Goal: Complete application form

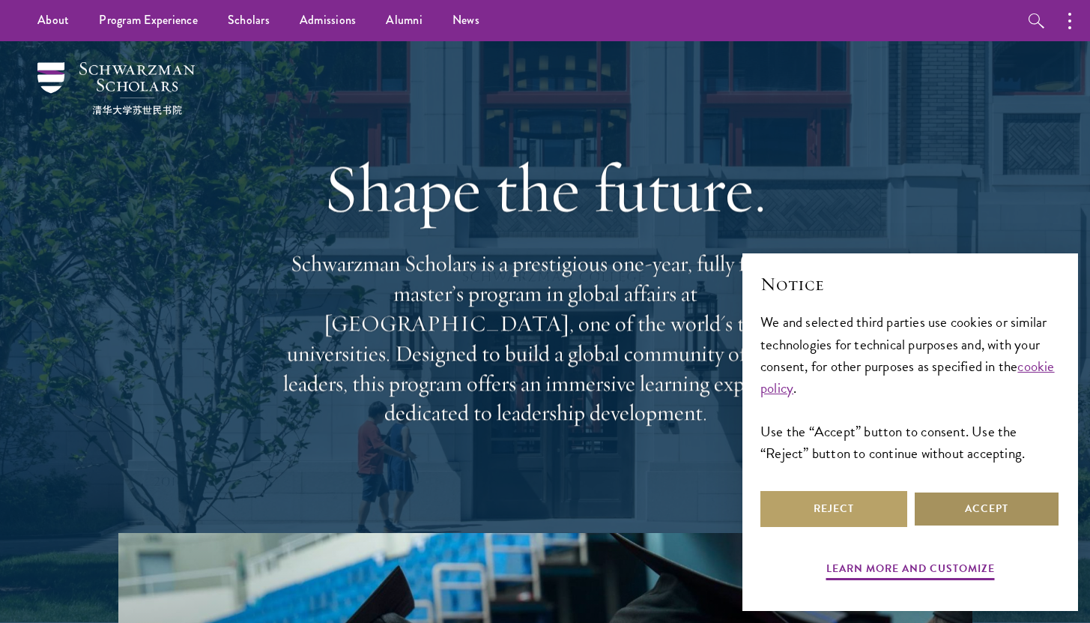
click at [965, 509] on button "Accept" at bounding box center [986, 509] width 147 height 36
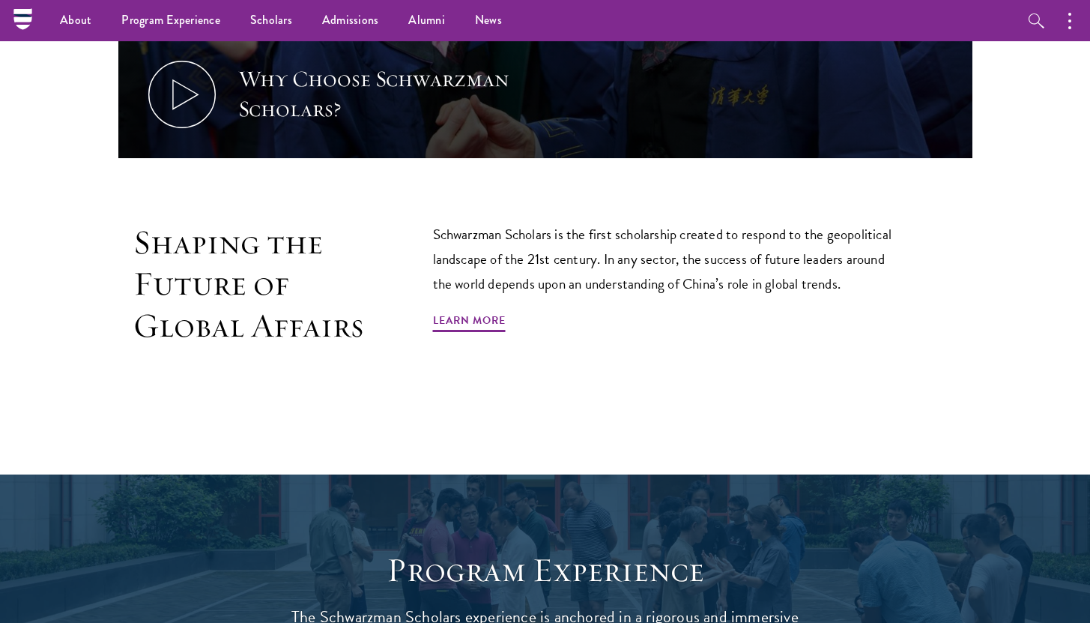
scroll to position [873, 0]
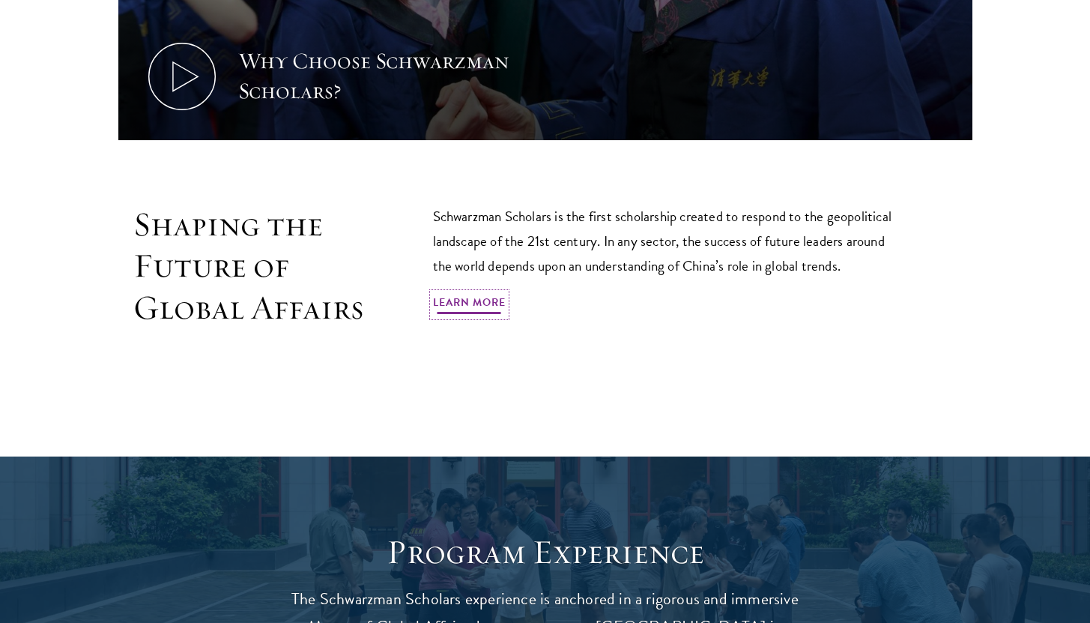
click at [483, 297] on link "Learn More" at bounding box center [469, 304] width 73 height 23
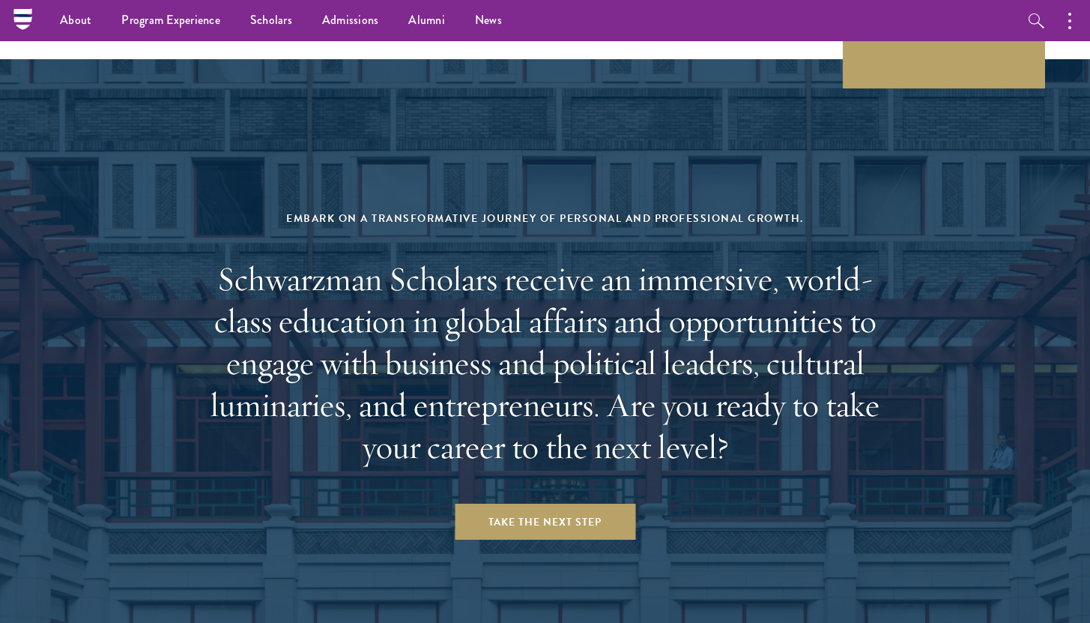
scroll to position [6037, 0]
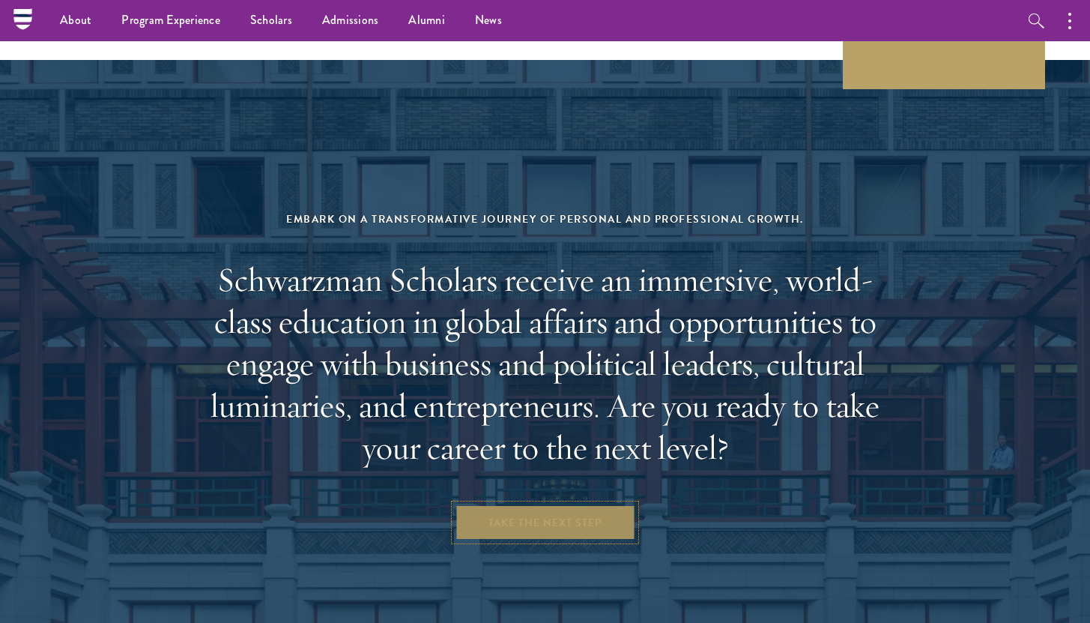
click at [557, 504] on link "Take the Next Step" at bounding box center [545, 522] width 181 height 36
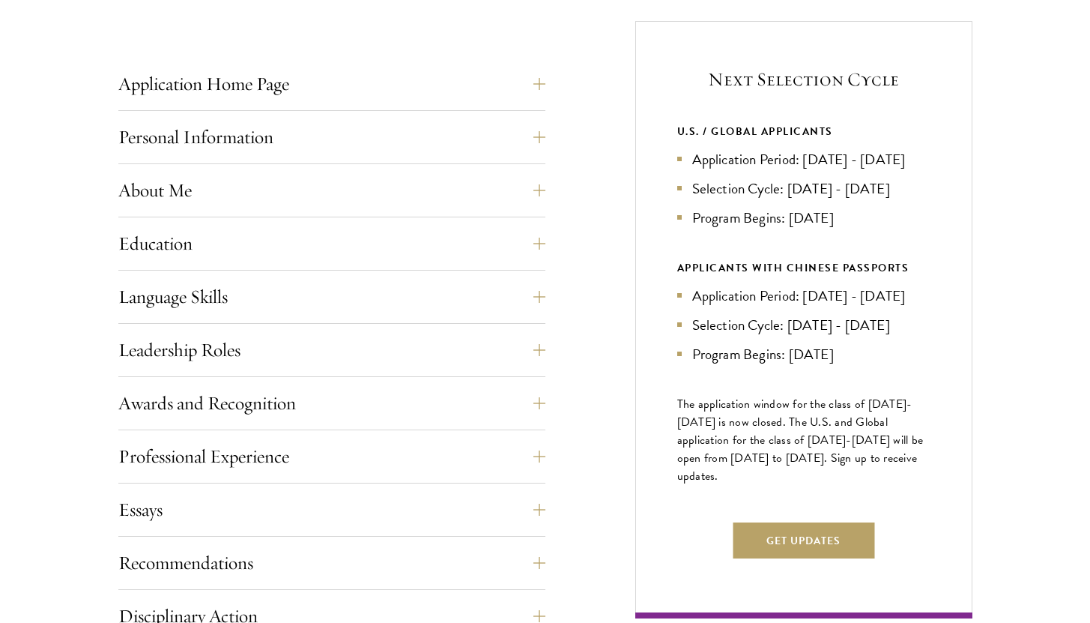
scroll to position [595, 0]
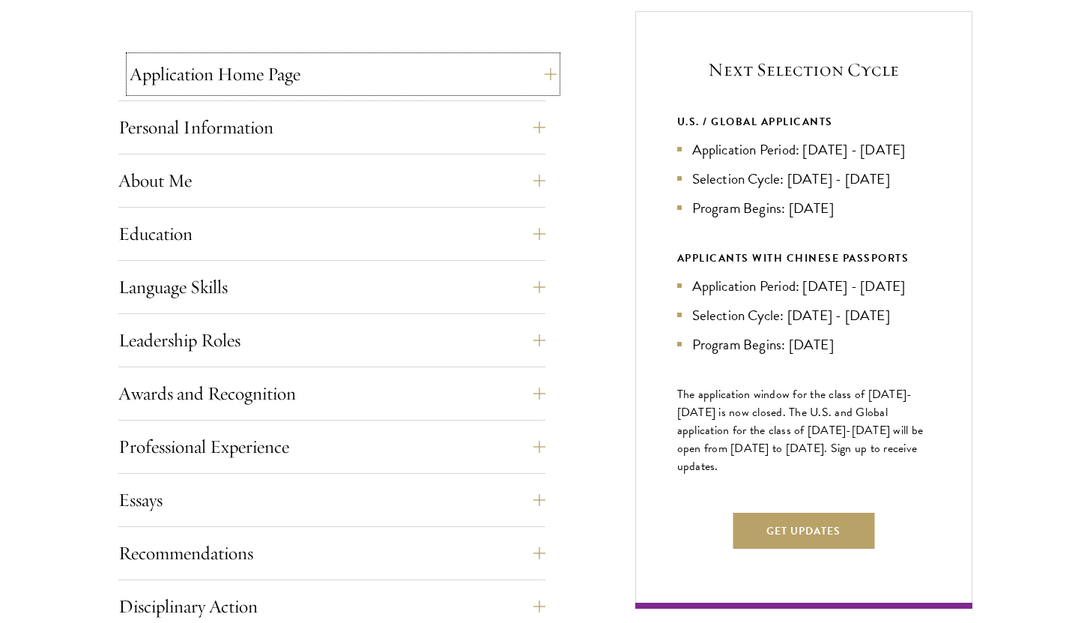
click at [259, 83] on button "Application Home Page" at bounding box center [343, 74] width 427 height 36
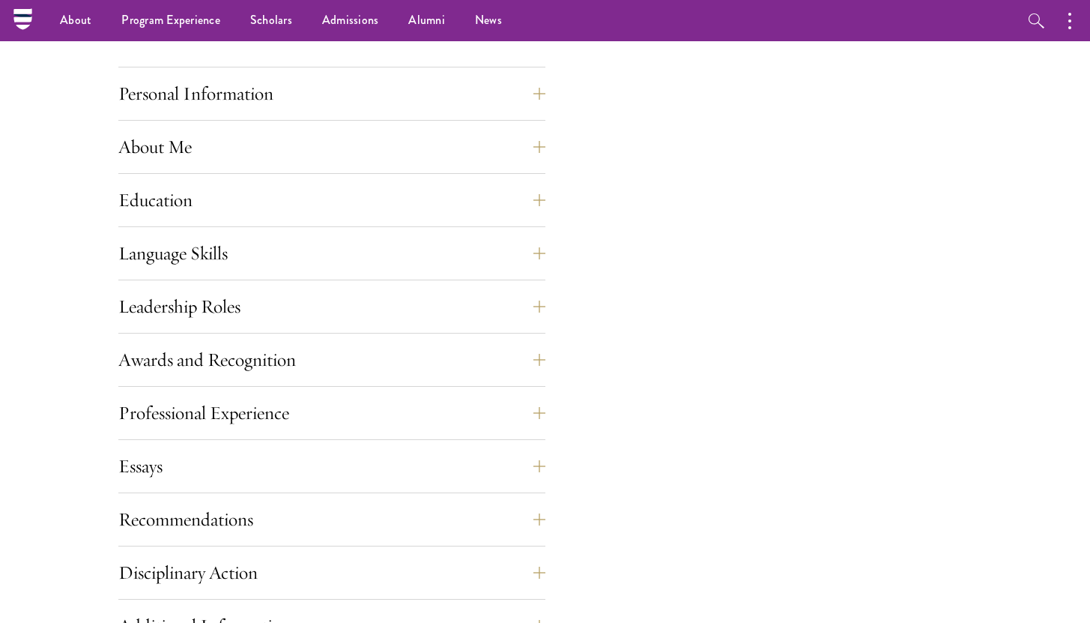
scroll to position [1259, 0]
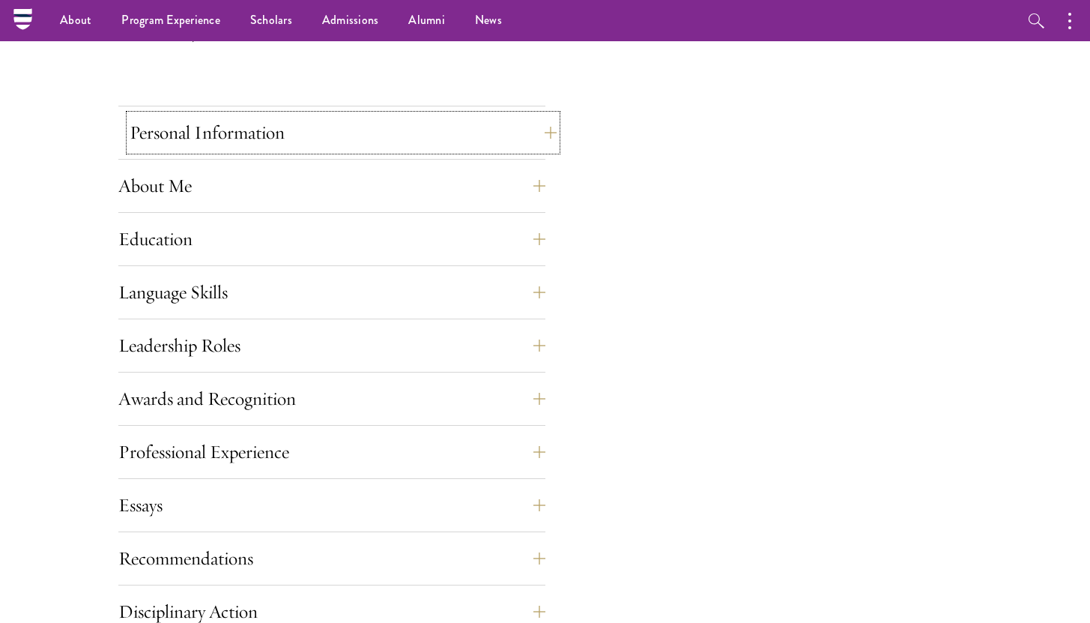
click at [232, 138] on button "Personal Information" at bounding box center [343, 133] width 427 height 36
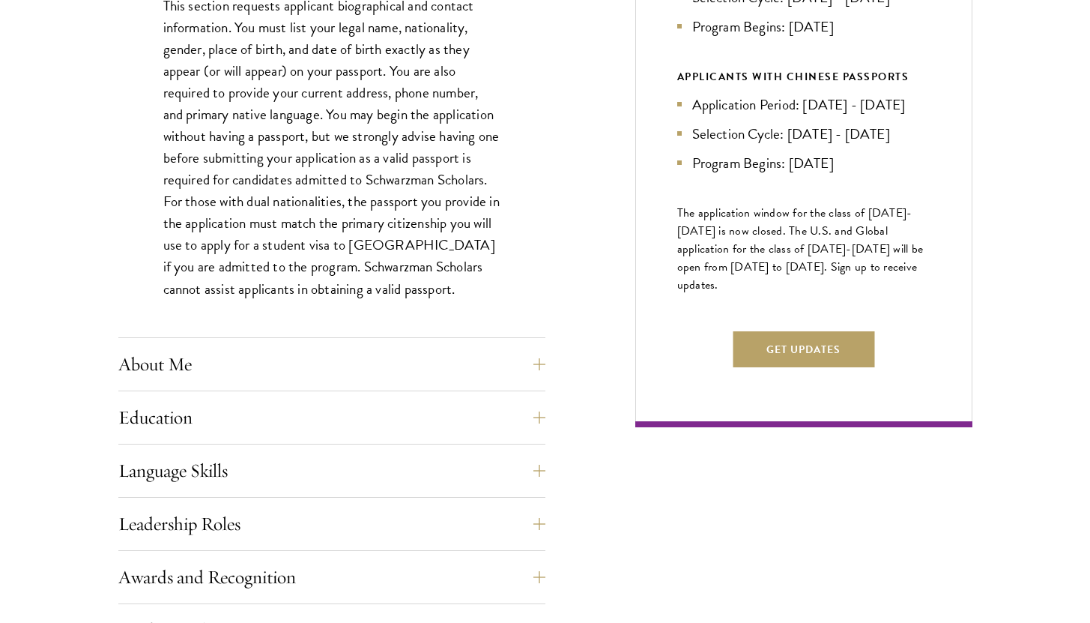
scroll to position [783, 0]
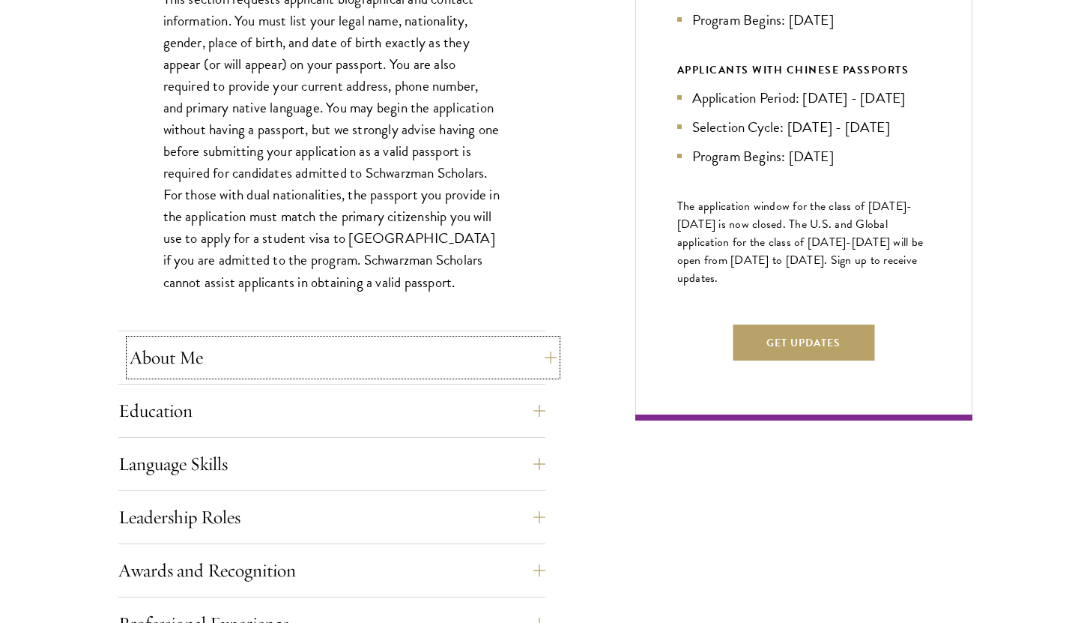
click at [277, 363] on button "About Me" at bounding box center [343, 357] width 427 height 36
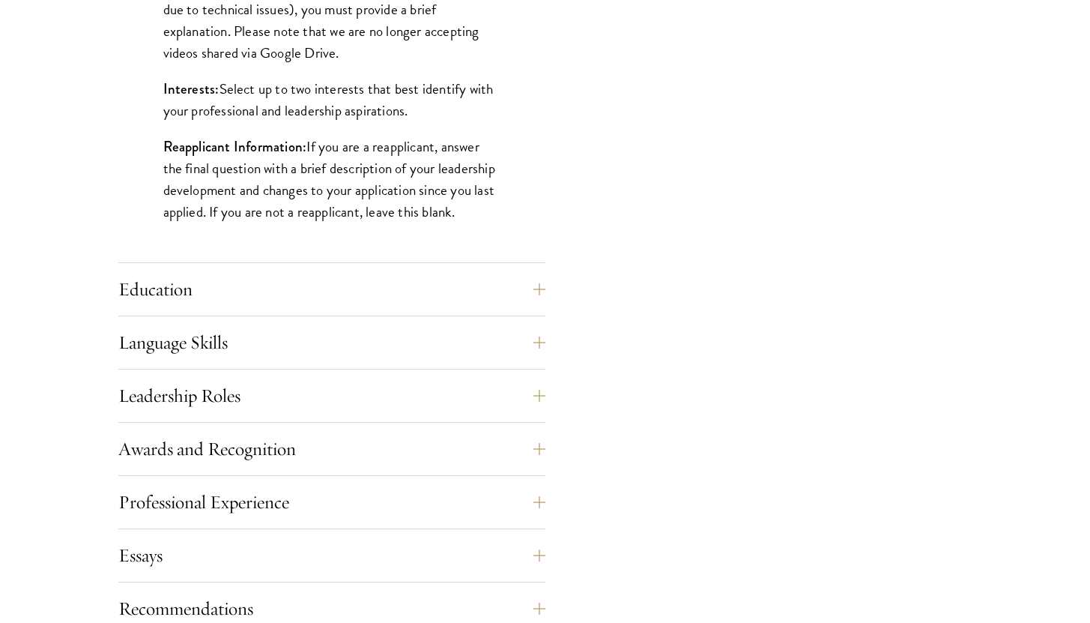
scroll to position [1308, 0]
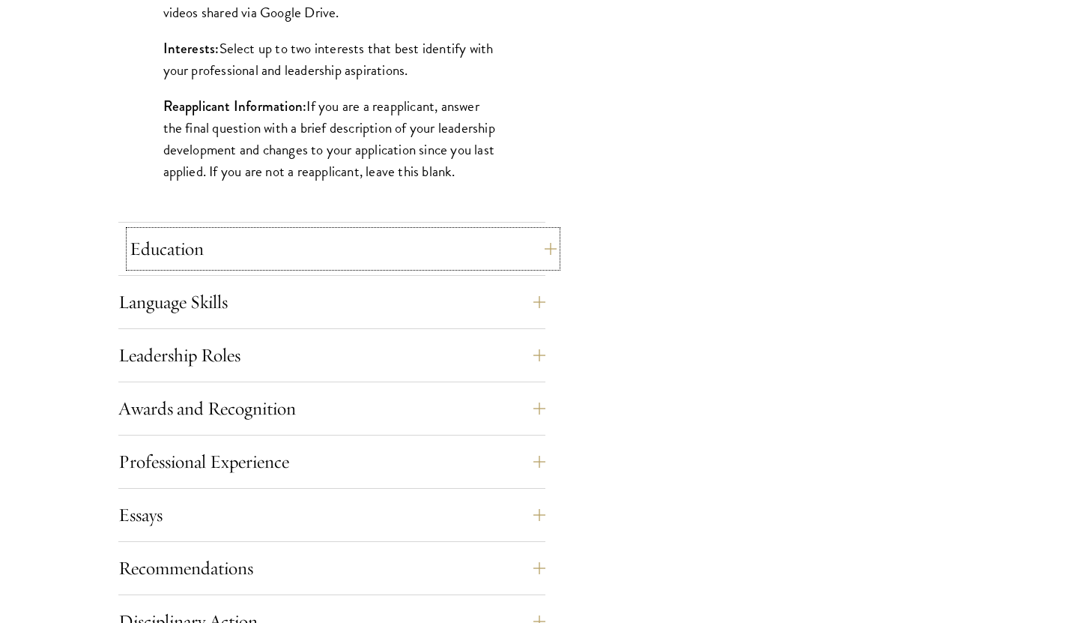
click at [259, 264] on button "Education" at bounding box center [343, 249] width 427 height 36
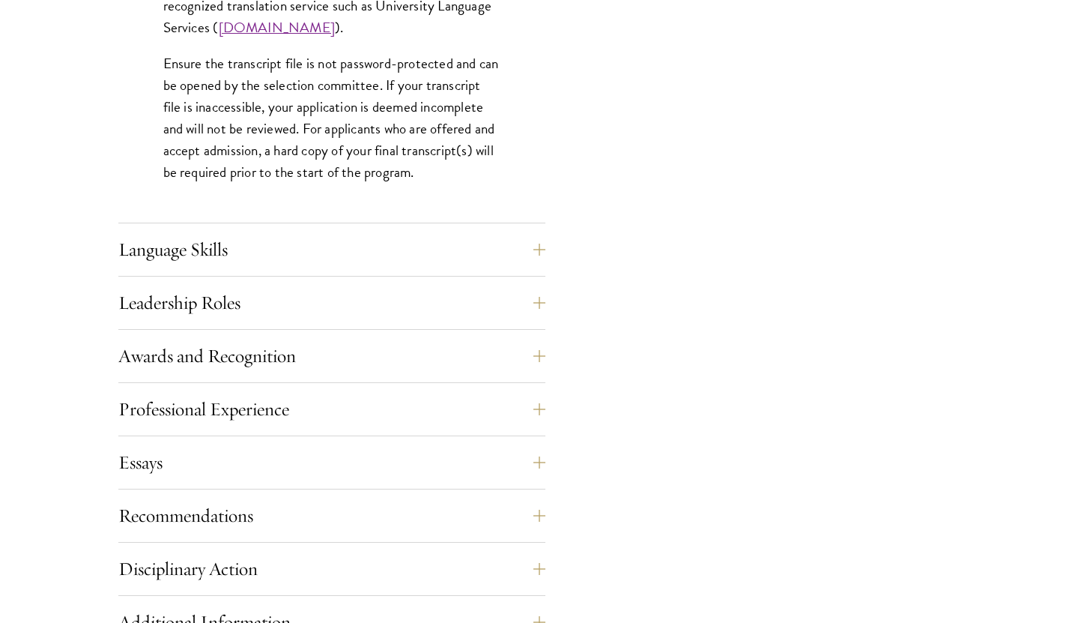
scroll to position [2408, 0]
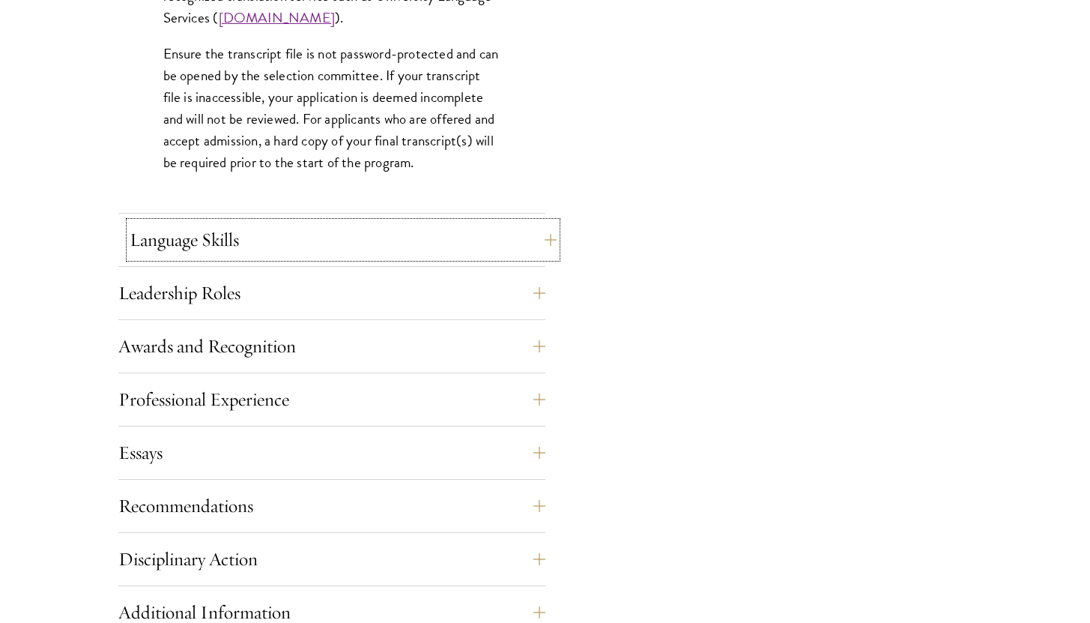
click at [221, 239] on button "Language Skills" at bounding box center [343, 240] width 427 height 36
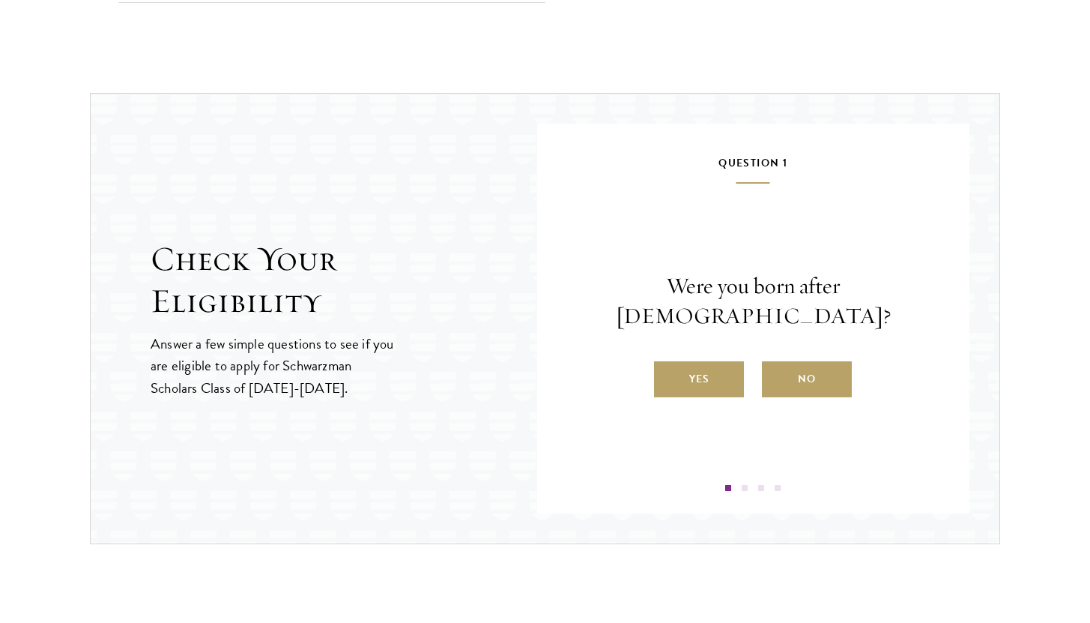
scroll to position [2334, 0]
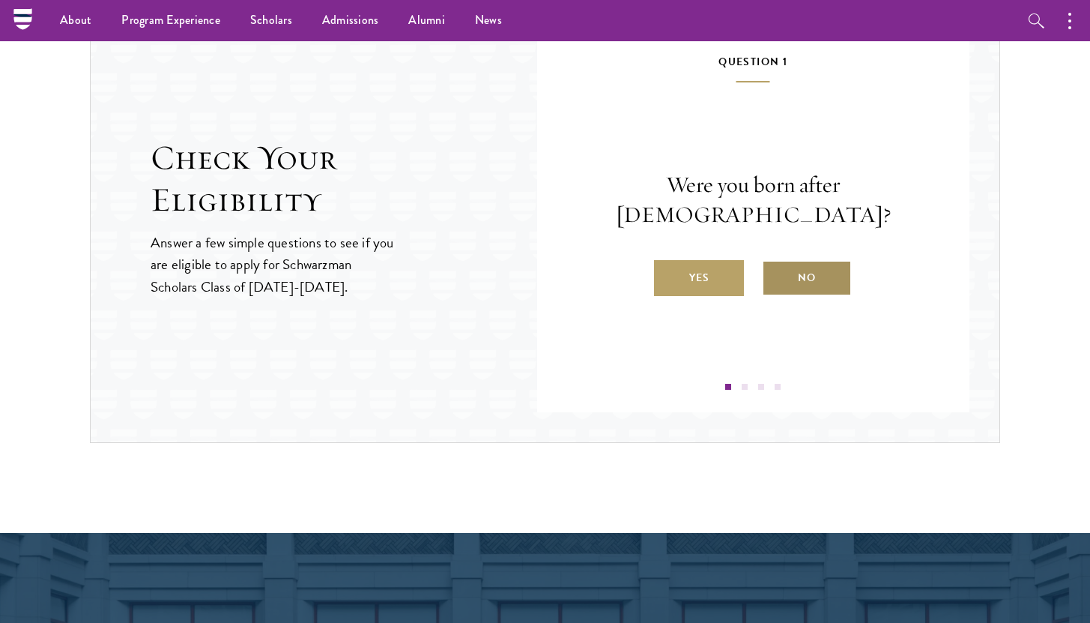
click at [811, 262] on label "No" at bounding box center [807, 278] width 90 height 36
click at [775, 262] on input "No" at bounding box center [768, 267] width 13 height 13
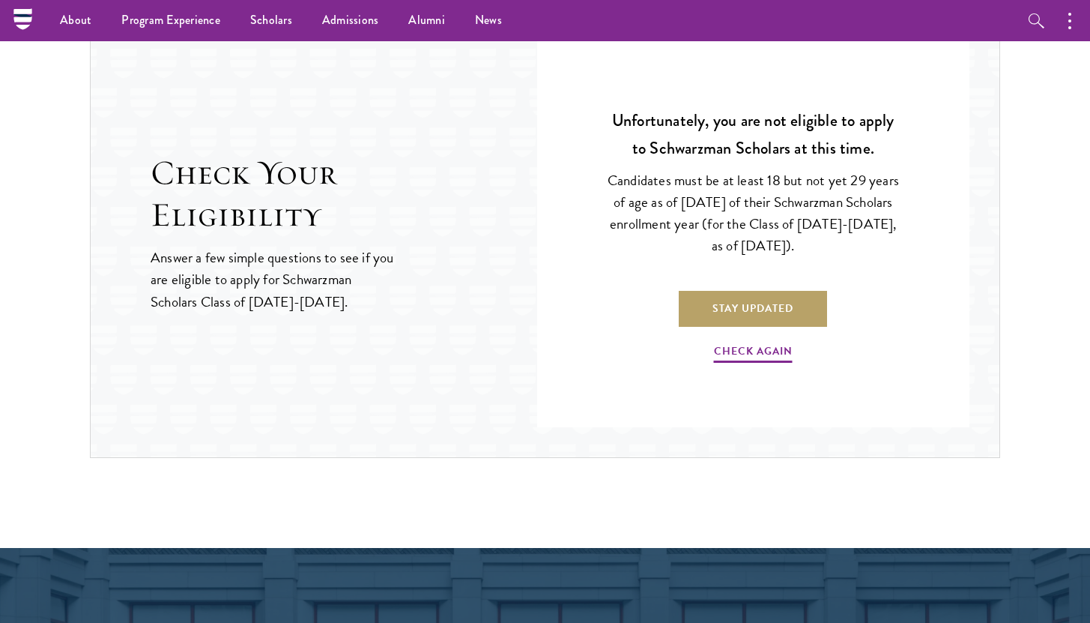
scroll to position [2318, 0]
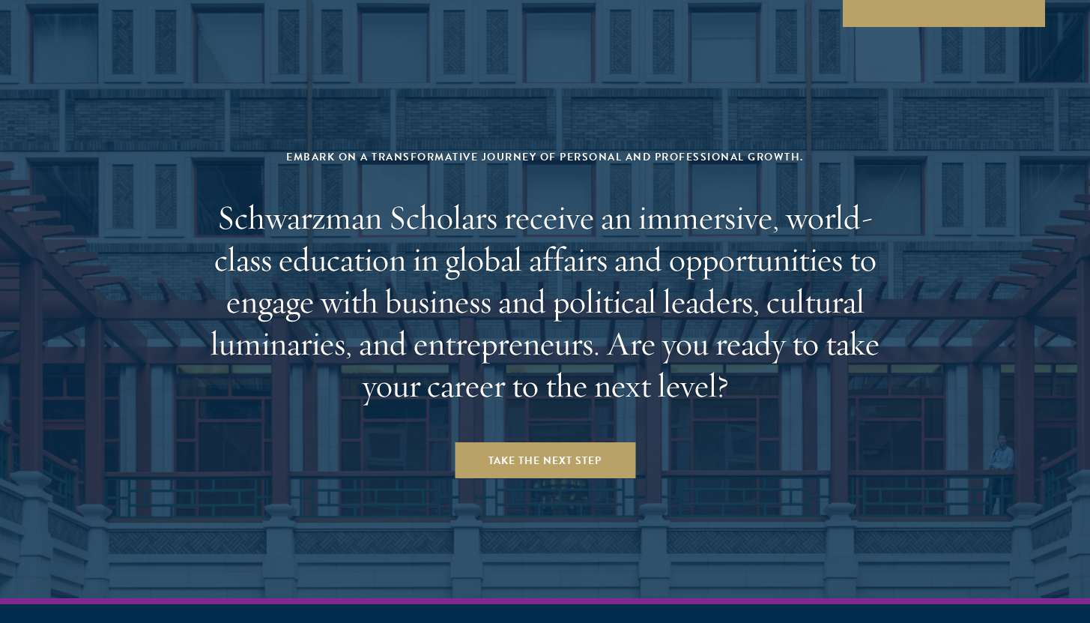
scroll to position [6125, 0]
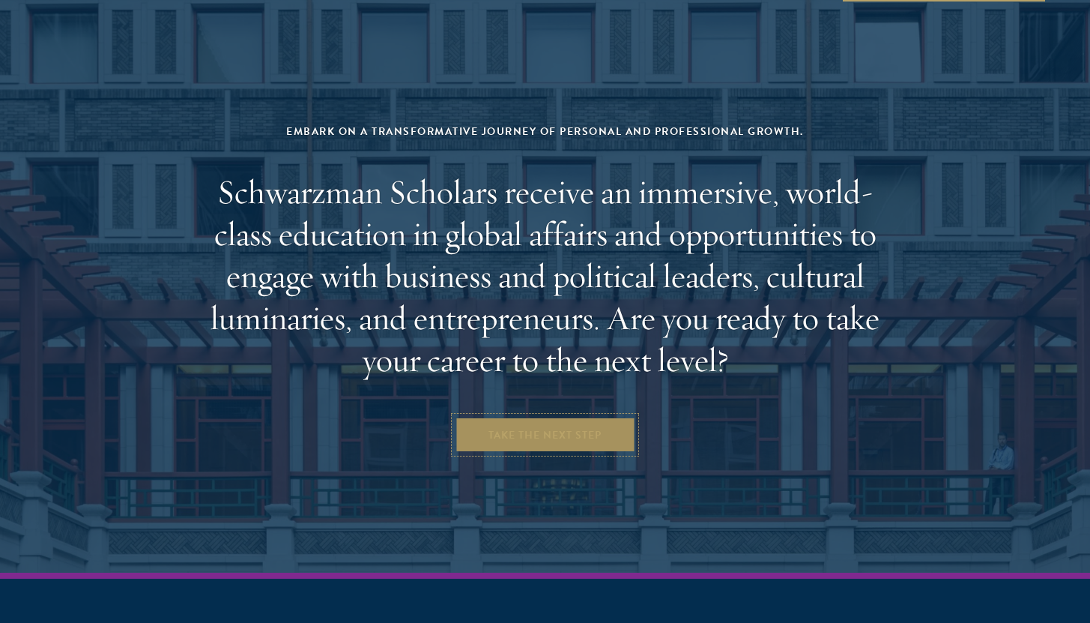
click at [546, 417] on link "Take the Next Step" at bounding box center [545, 435] width 181 height 36
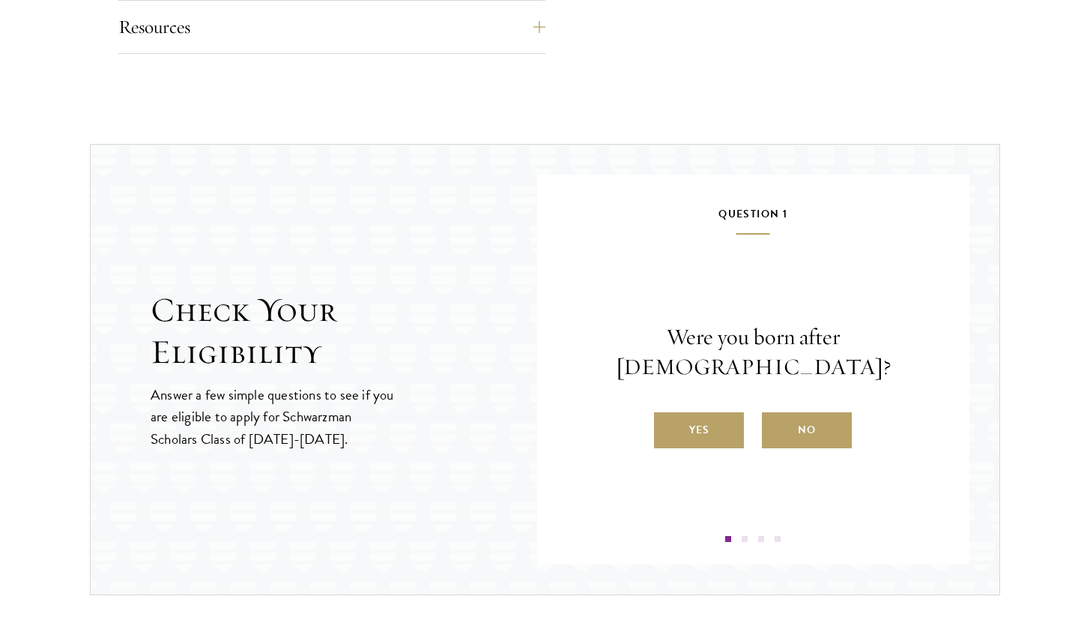
scroll to position [1488, 0]
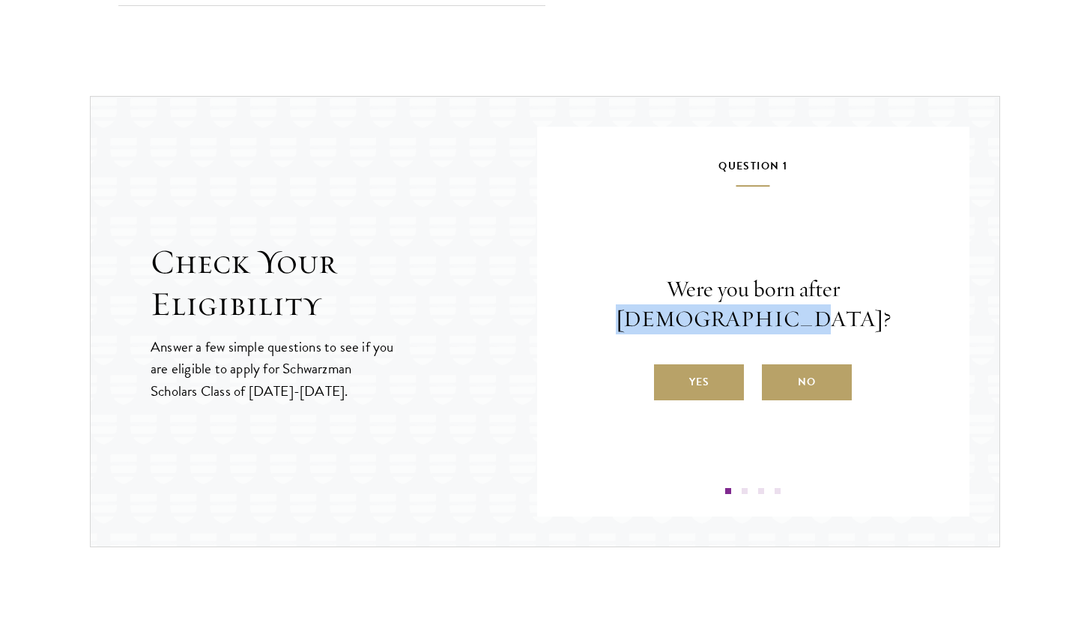
drag, startPoint x: 778, startPoint y: 303, endPoint x: 898, endPoint y: 303, distance: 120.6
click at [898, 303] on p "Were you born after [DEMOGRAPHIC_DATA]?" at bounding box center [753, 304] width 342 height 60
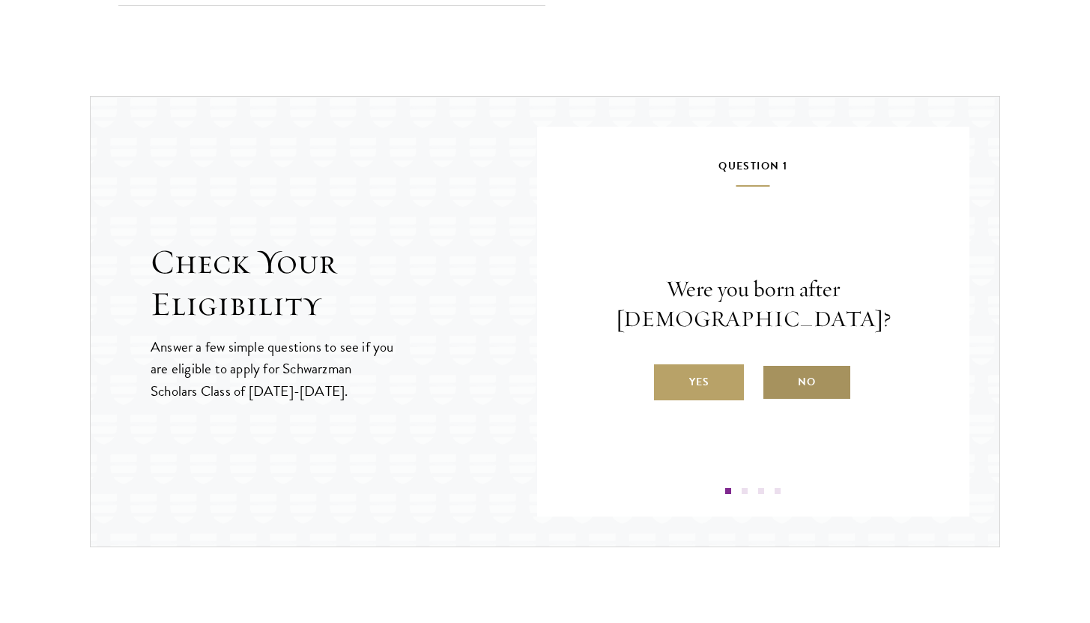
click at [816, 366] on label "No" at bounding box center [807, 382] width 90 height 36
click at [775, 366] on input "No" at bounding box center [768, 372] width 13 height 13
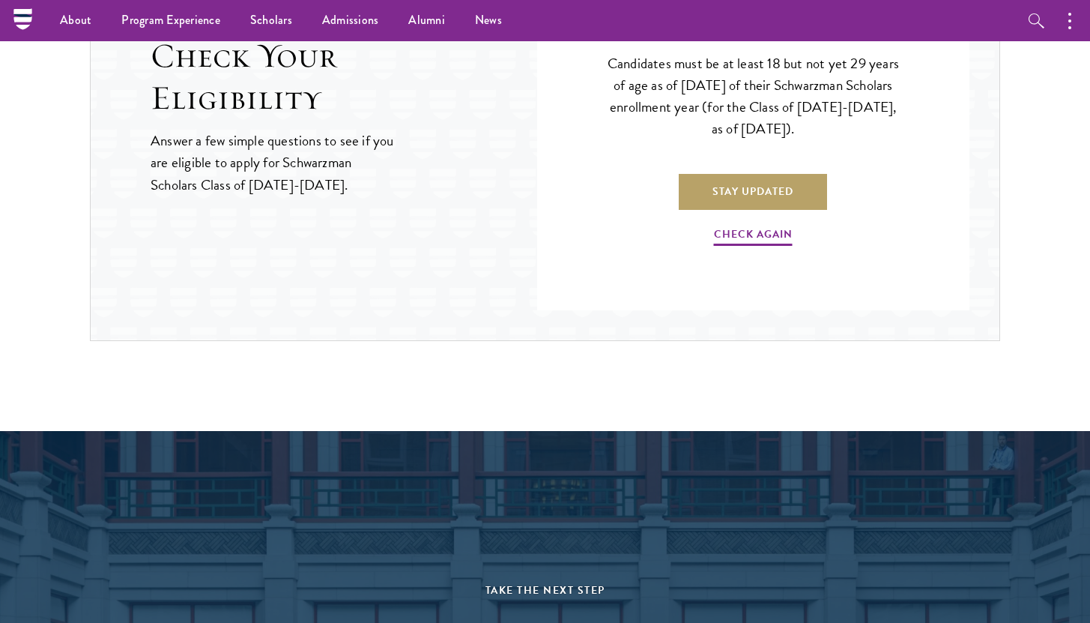
scroll to position [1625, 0]
